Goal: Navigation & Orientation: Understand site structure

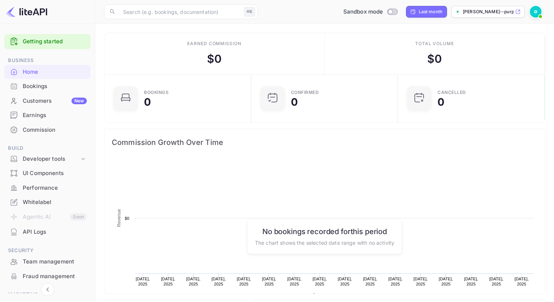
scroll to position [119, 143]
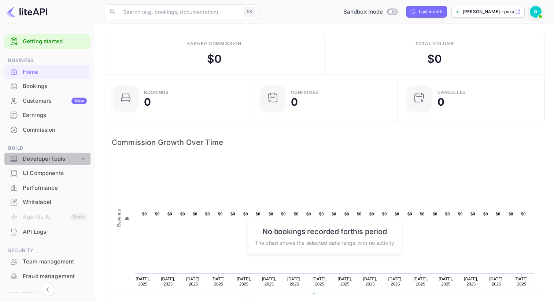
click at [75, 158] on div "Developer tools" at bounding box center [51, 159] width 57 height 8
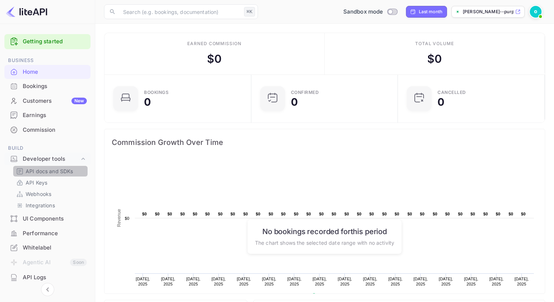
click at [64, 170] on p "API docs and SDKs" at bounding box center [50, 171] width 48 height 8
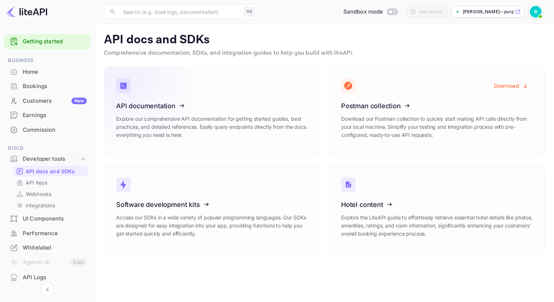
click at [264, 133] on p "Explore our comprehensive API documentation for getting started guides, best pr…" at bounding box center [212, 127] width 192 height 24
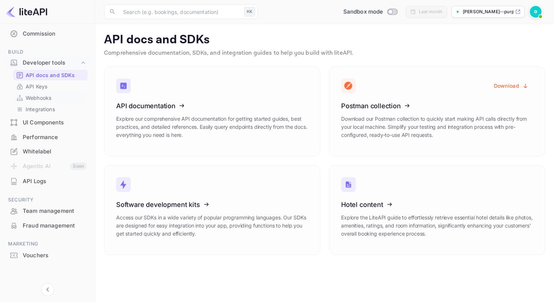
scroll to position [97, 0]
click at [51, 257] on div "Vouchers" at bounding box center [55, 254] width 64 height 8
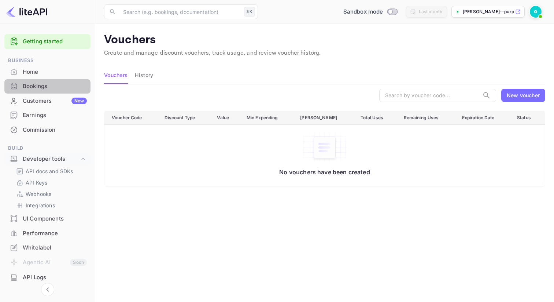
click at [51, 87] on div "Bookings" at bounding box center [55, 86] width 64 height 8
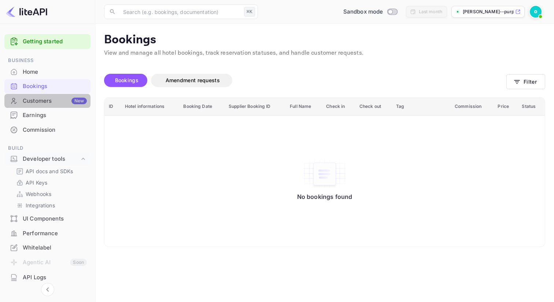
click at [65, 98] on div "Customers New" at bounding box center [55, 101] width 64 height 8
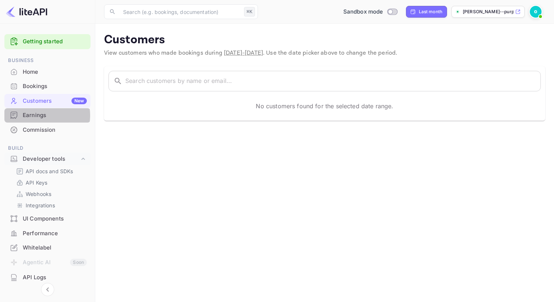
click at [40, 115] on div "Earnings" at bounding box center [55, 115] width 64 height 8
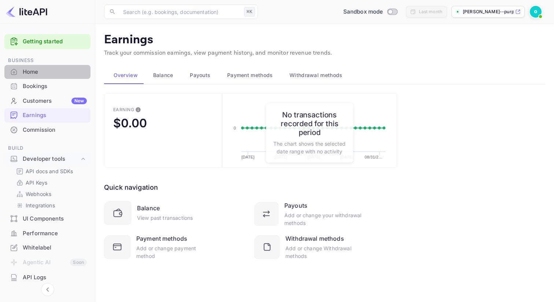
click at [55, 72] on div "Home" at bounding box center [55, 72] width 64 height 8
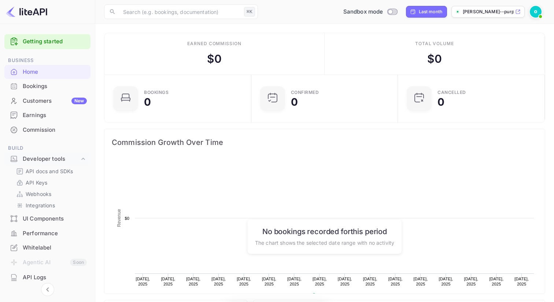
scroll to position [119, 143]
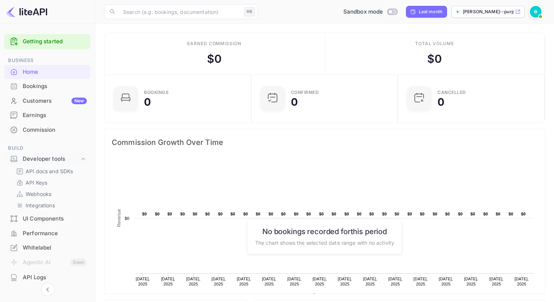
click at [535, 12] on img at bounding box center [536, 12] width 12 height 12
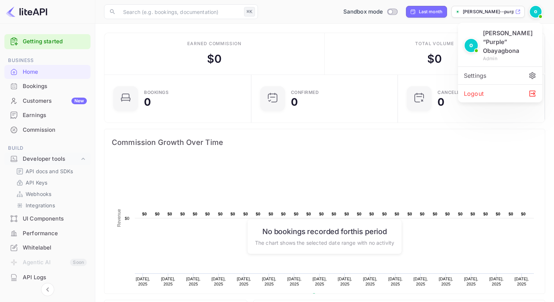
click at [52, 218] on div at bounding box center [277, 151] width 554 height 302
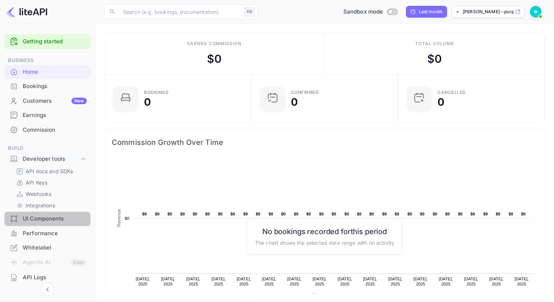
click at [51, 220] on div "UI Components" at bounding box center [55, 218] width 64 height 8
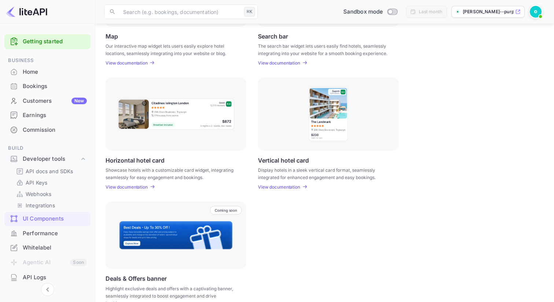
scroll to position [192, 0]
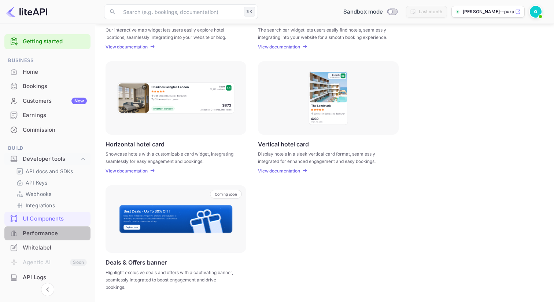
click at [70, 233] on div "Performance" at bounding box center [55, 233] width 64 height 8
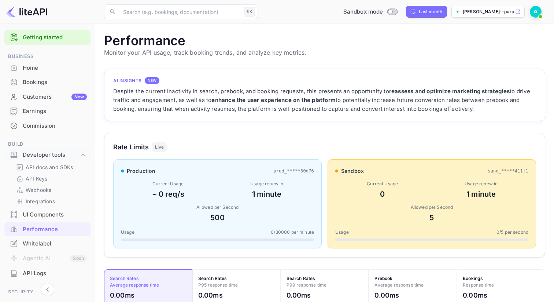
scroll to position [5, 0]
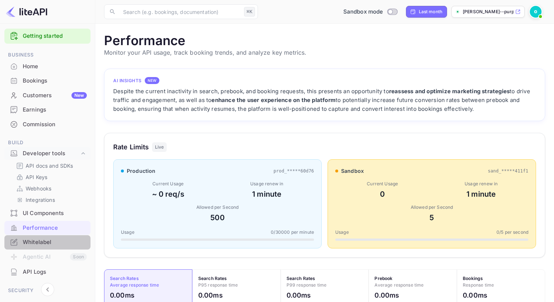
click at [61, 245] on div "Whitelabel" at bounding box center [55, 242] width 64 height 8
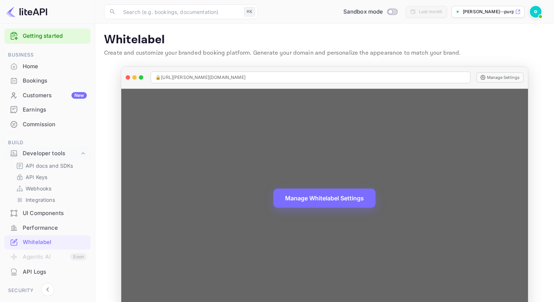
scroll to position [15, 0]
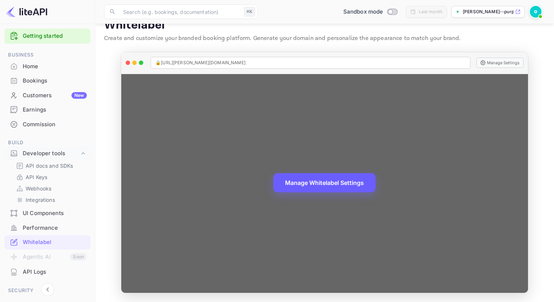
click at [302, 183] on button "Manage Whitelabel Settings" at bounding box center [324, 182] width 102 height 19
